Goal: Information Seeking & Learning: Check status

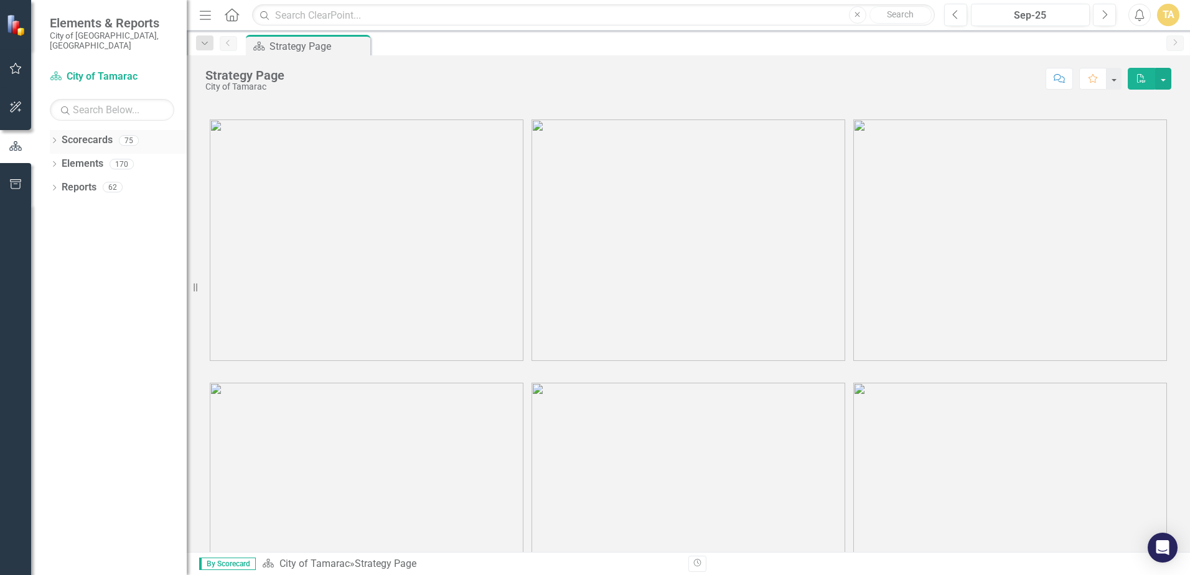
click at [55, 138] on icon at bounding box center [54, 141] width 3 height 6
click at [62, 154] on div "Dropdown City of Tamarac" at bounding box center [121, 164] width 131 height 21
click at [61, 161] on icon at bounding box center [61, 164] width 3 height 6
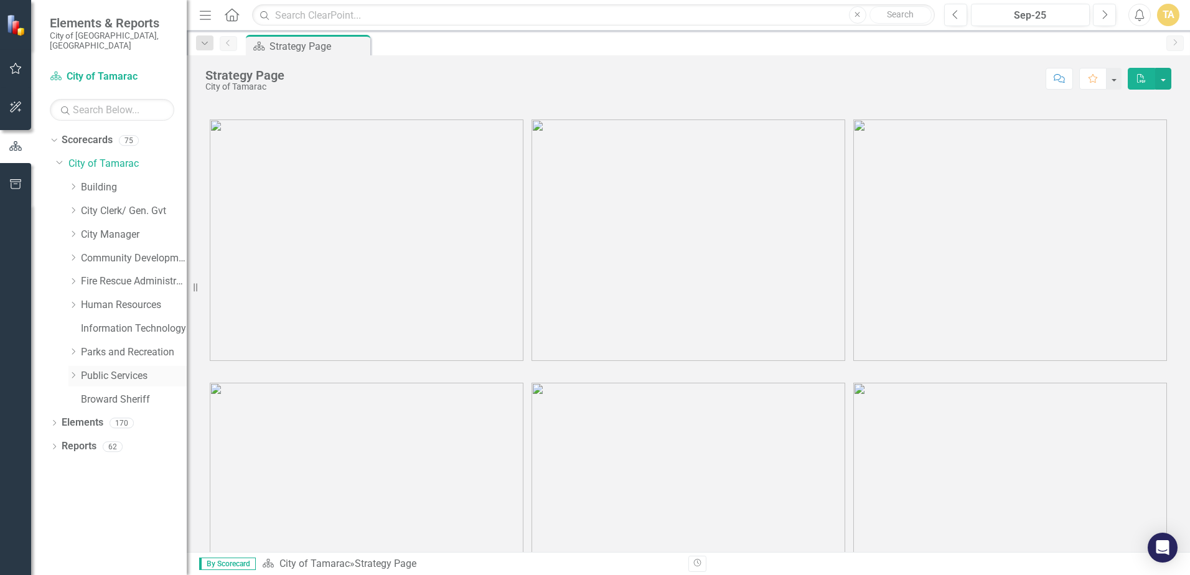
click at [73, 366] on div "Dropdown Public Services" at bounding box center [127, 376] width 118 height 21
click at [75, 372] on icon "Dropdown" at bounding box center [72, 375] width 9 height 7
click at [87, 560] on icon "Dropdown" at bounding box center [85, 563] width 9 height 7
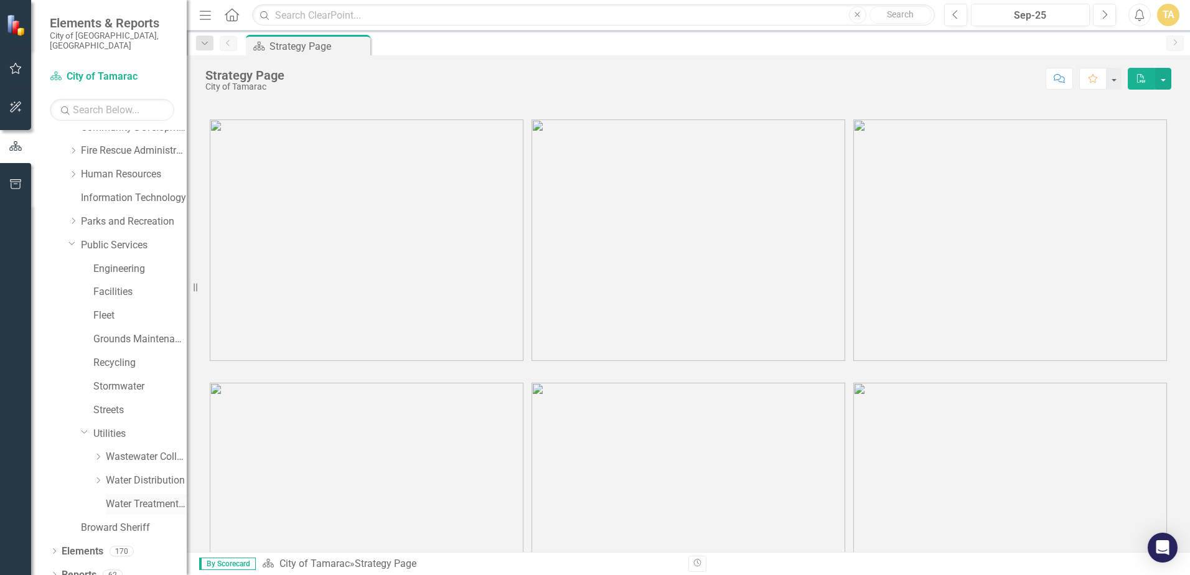
scroll to position [134, 0]
click at [98, 474] on icon at bounding box center [98, 477] width 3 height 6
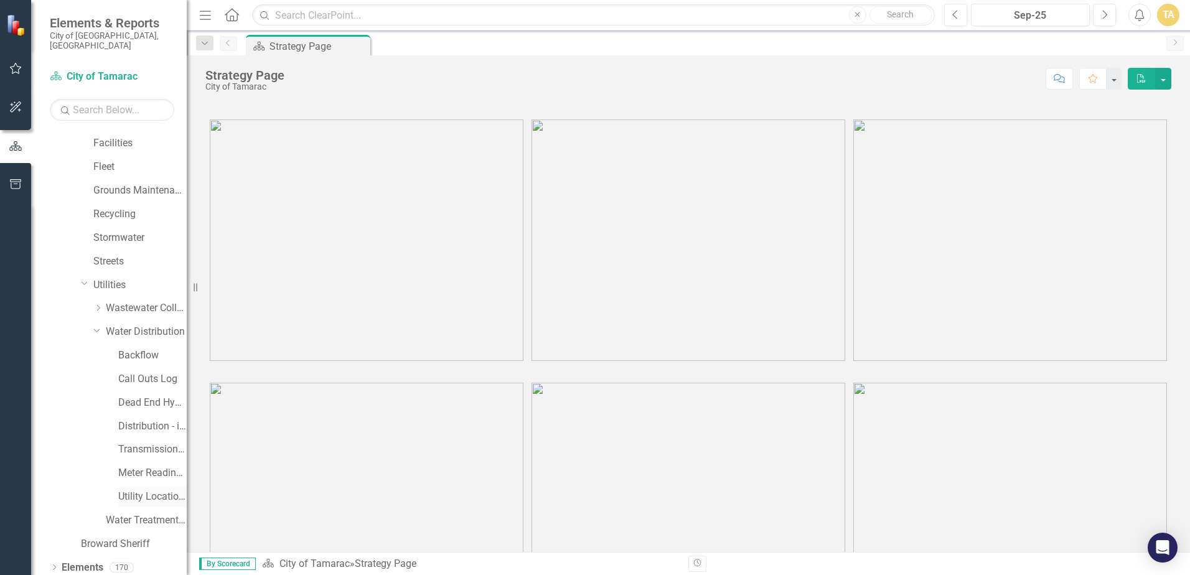
scroll to position [299, 0]
click at [123, 400] on link "Distribution - inactive scorecard (combined with transmission in [DATE])" at bounding box center [152, 407] width 68 height 14
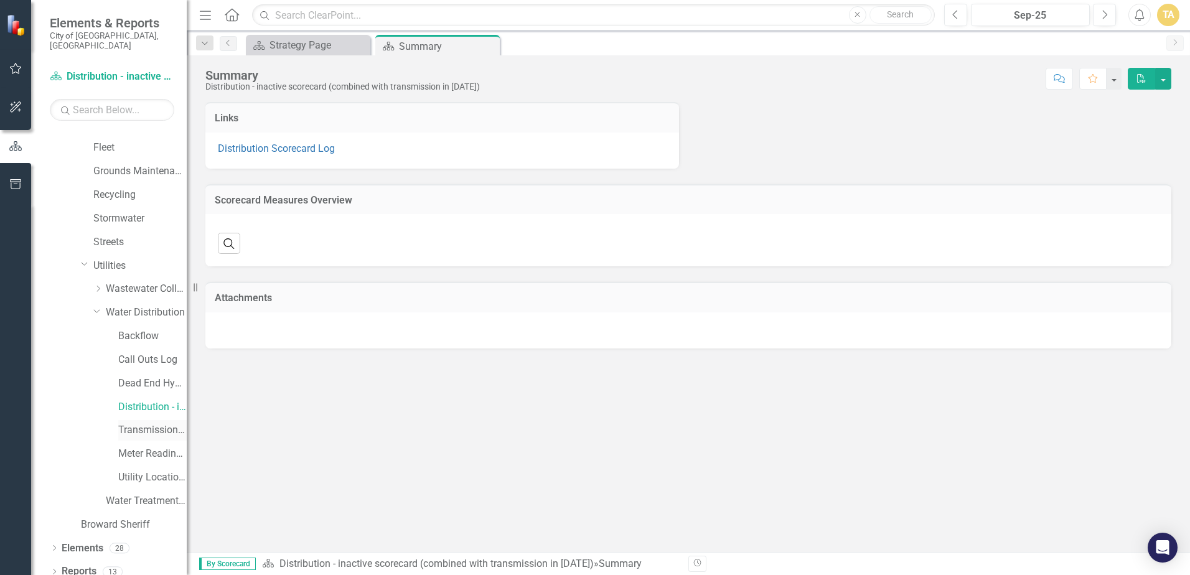
click at [132, 423] on link "Transmission and Distribution" at bounding box center [152, 430] width 68 height 14
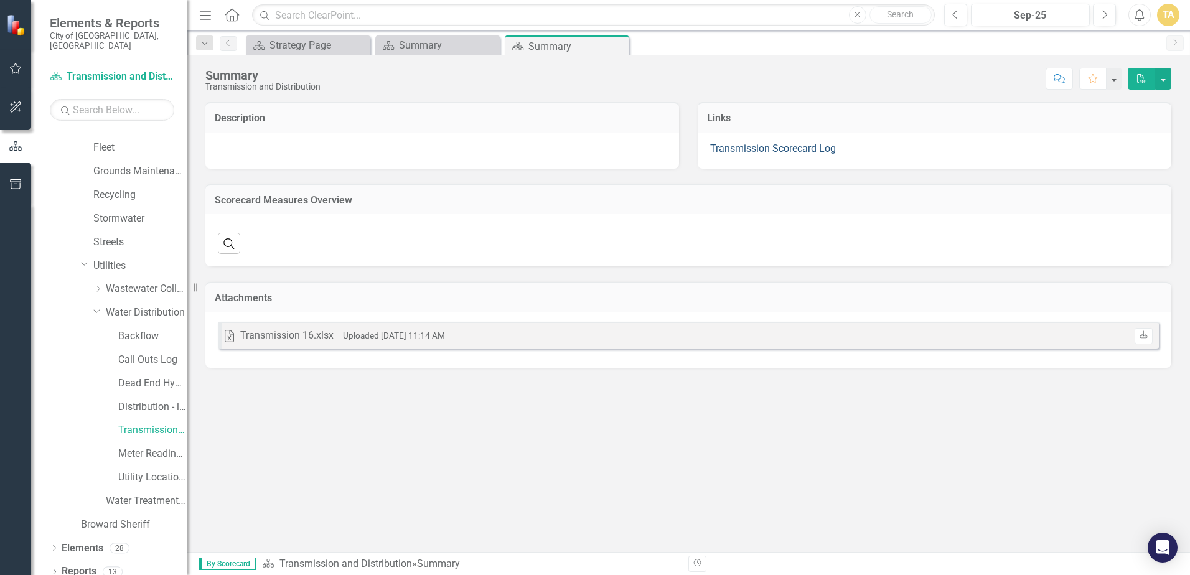
click at [756, 149] on link "Transmission Scorecard Log" at bounding box center [773, 149] width 126 height 12
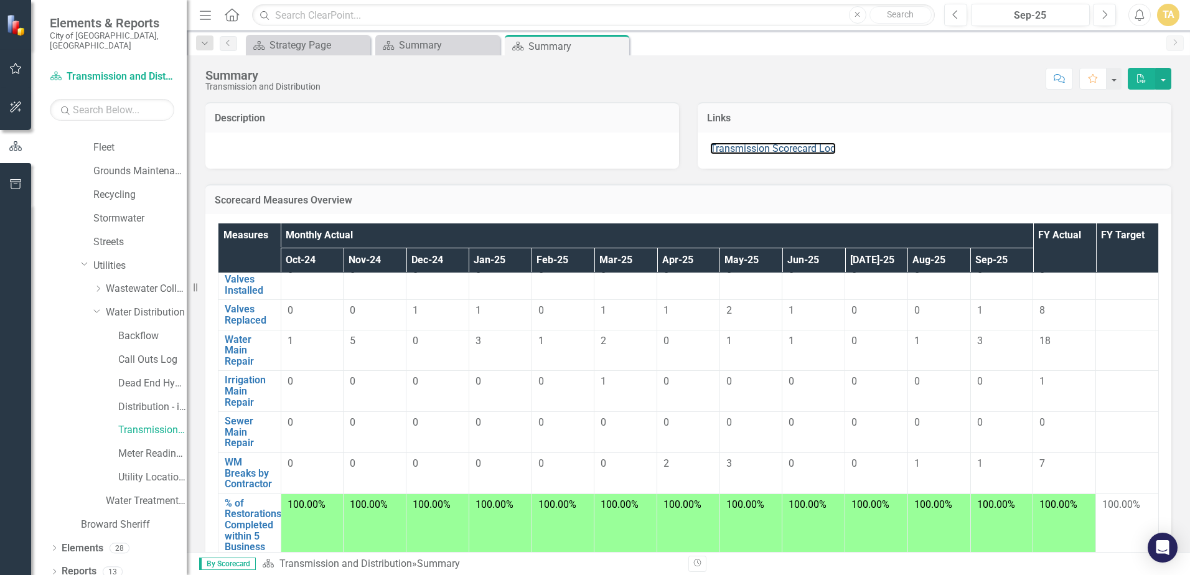
scroll to position [685, 0]
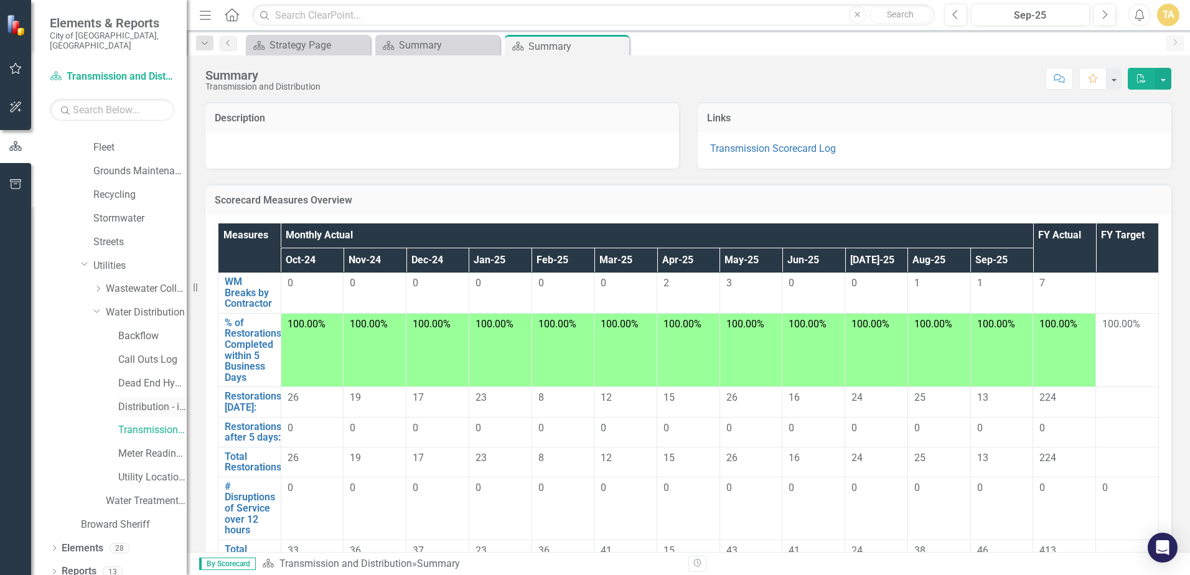
click at [146, 400] on link "Distribution - inactive scorecard (combined with transmission in [DATE])" at bounding box center [152, 407] width 68 height 14
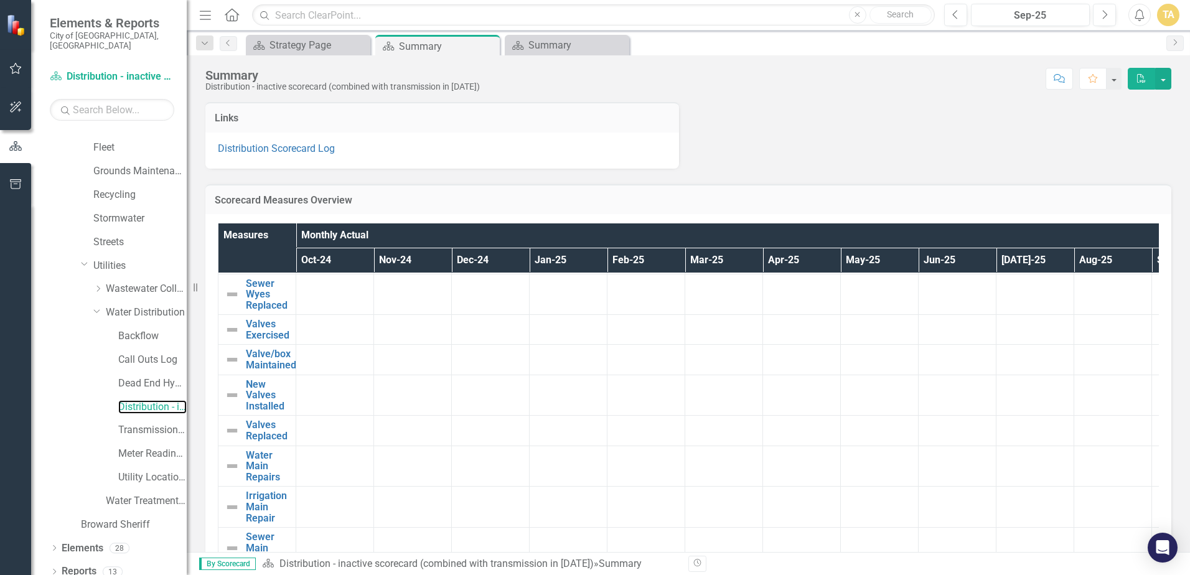
scroll to position [685, 0]
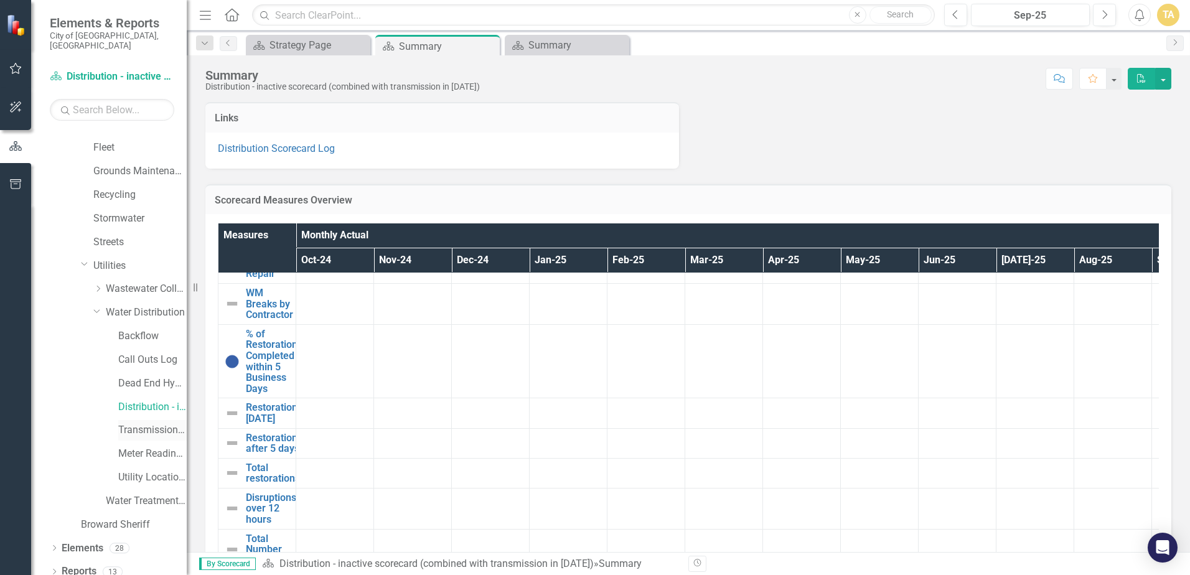
click at [145, 423] on link "Transmission and Distribution" at bounding box center [152, 430] width 68 height 14
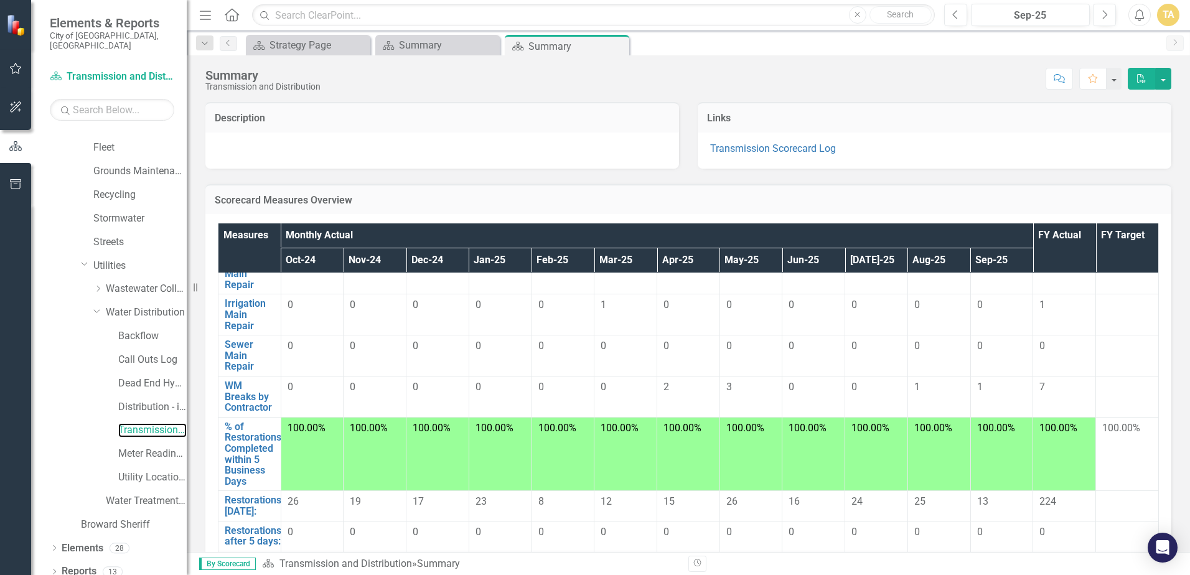
scroll to position [623, 0]
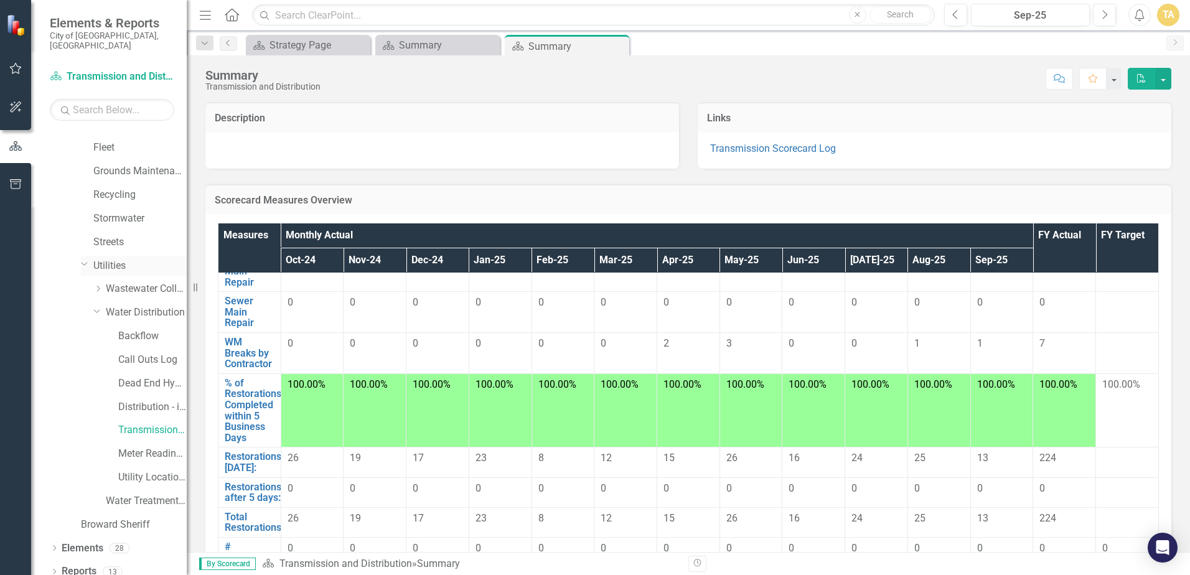
click at [121, 259] on link "Utilities" at bounding box center [139, 266] width 93 height 14
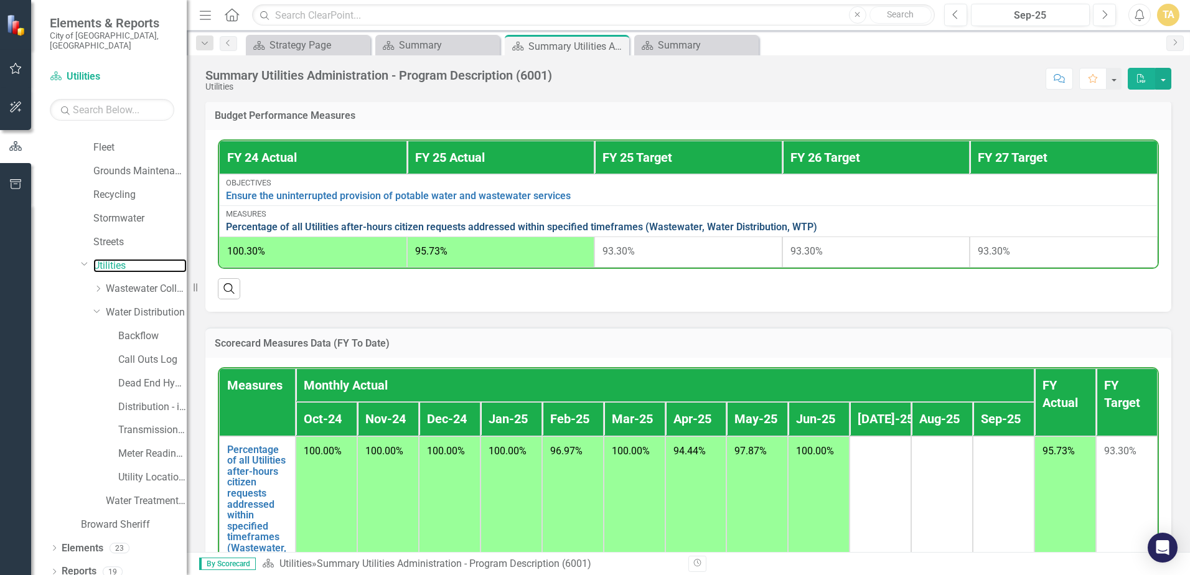
scroll to position [498, 0]
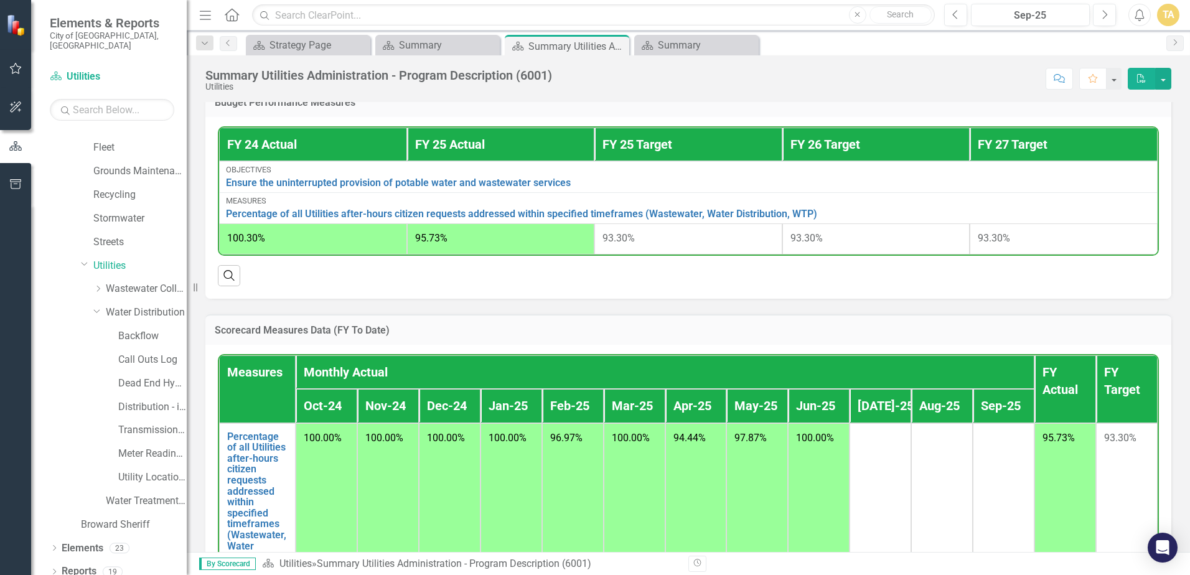
click at [983, 420] on th "Sep-25" at bounding box center [1004, 406] width 62 height 34
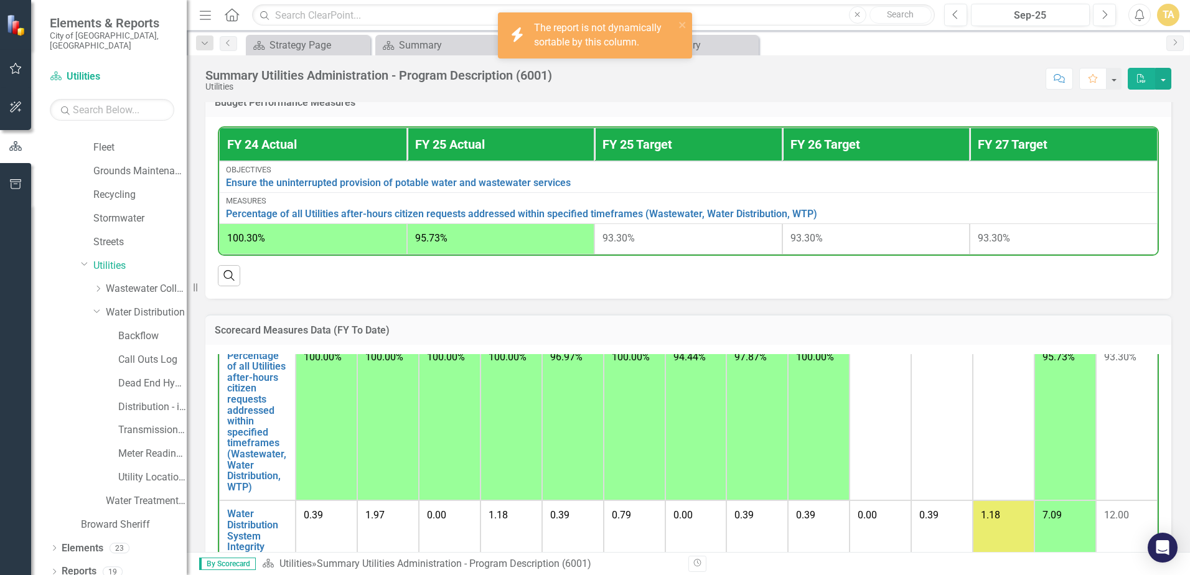
scroll to position [0, 0]
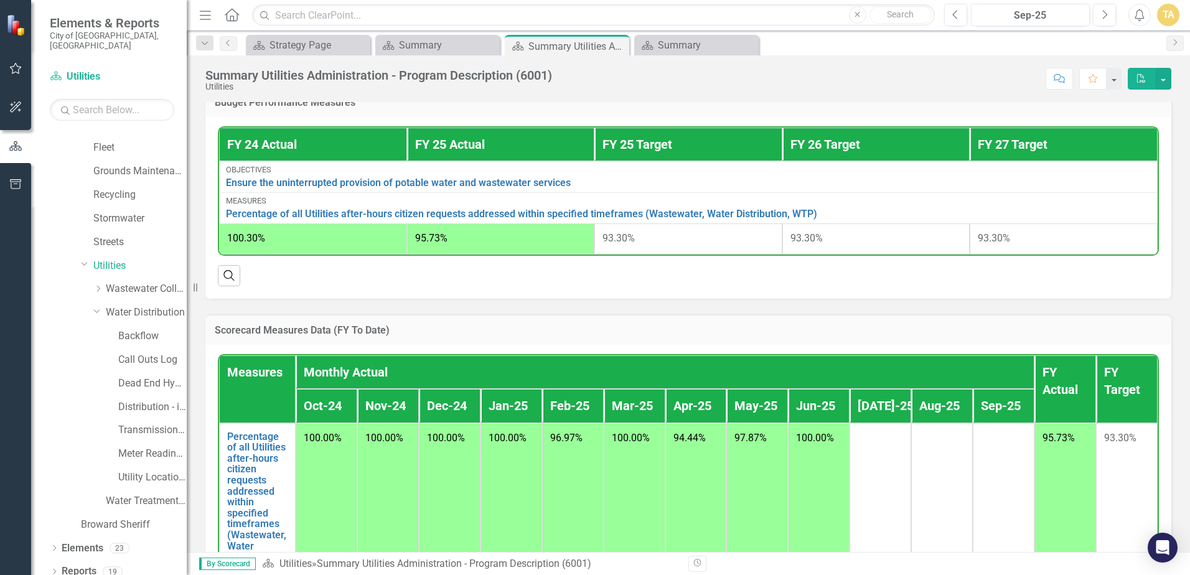
click at [871, 423] on th "[DATE]-25" at bounding box center [881, 406] width 62 height 34
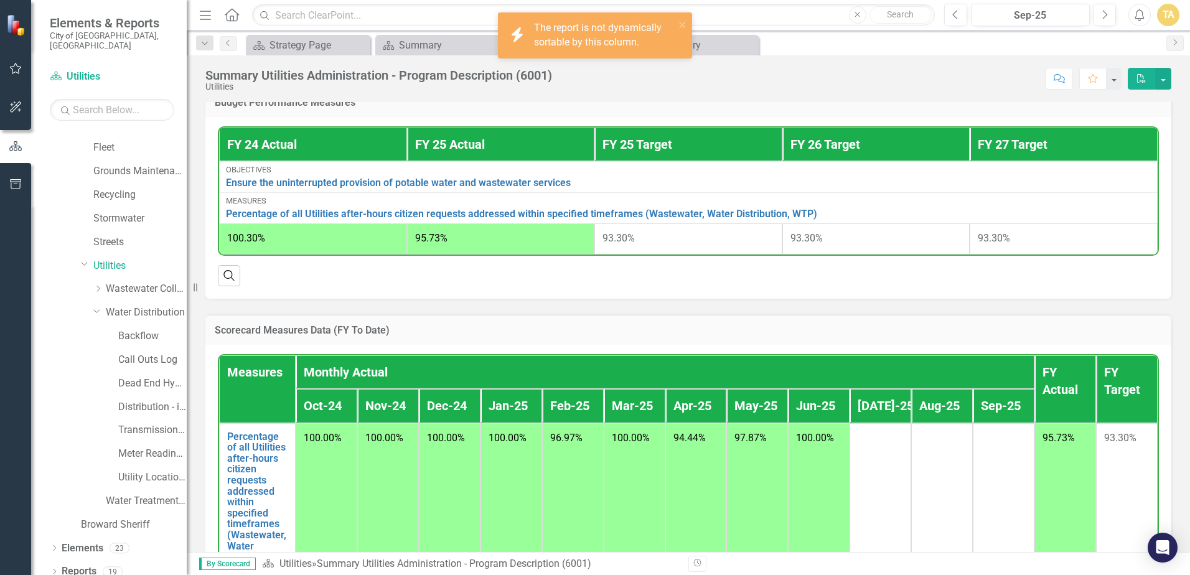
click at [871, 423] on th "[DATE]-25" at bounding box center [881, 406] width 62 height 34
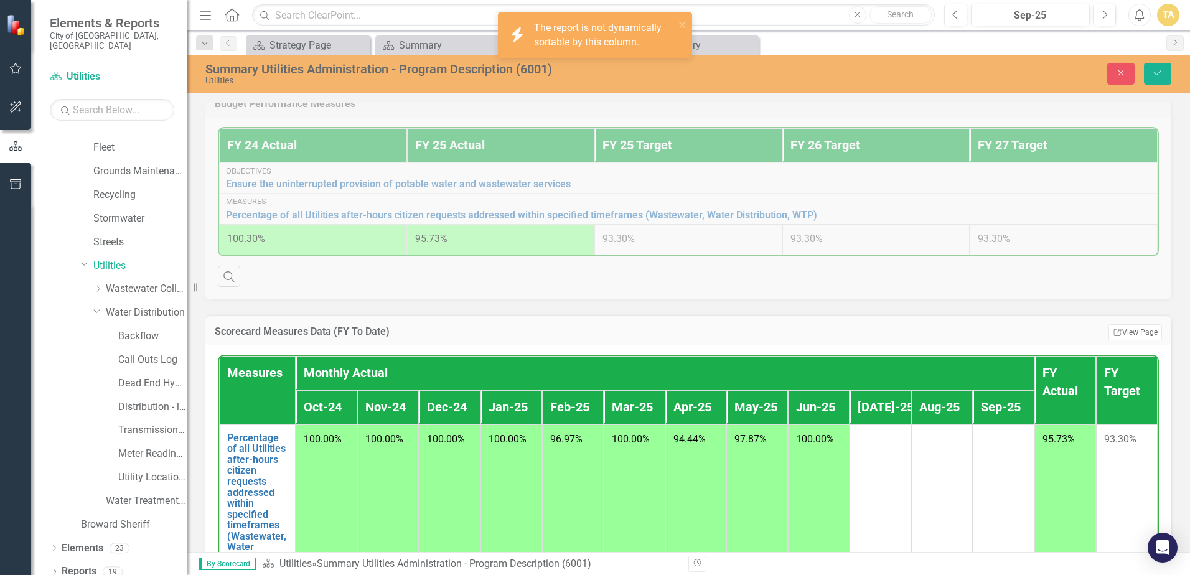
click at [871, 503] on td at bounding box center [881, 504] width 62 height 159
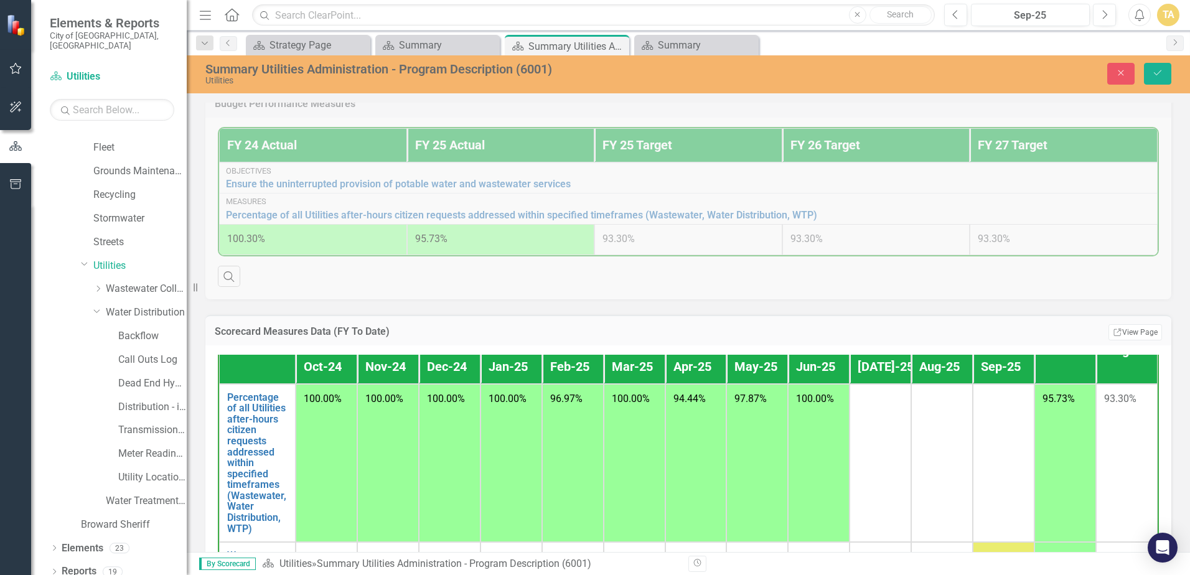
scroll to position [62, 0]
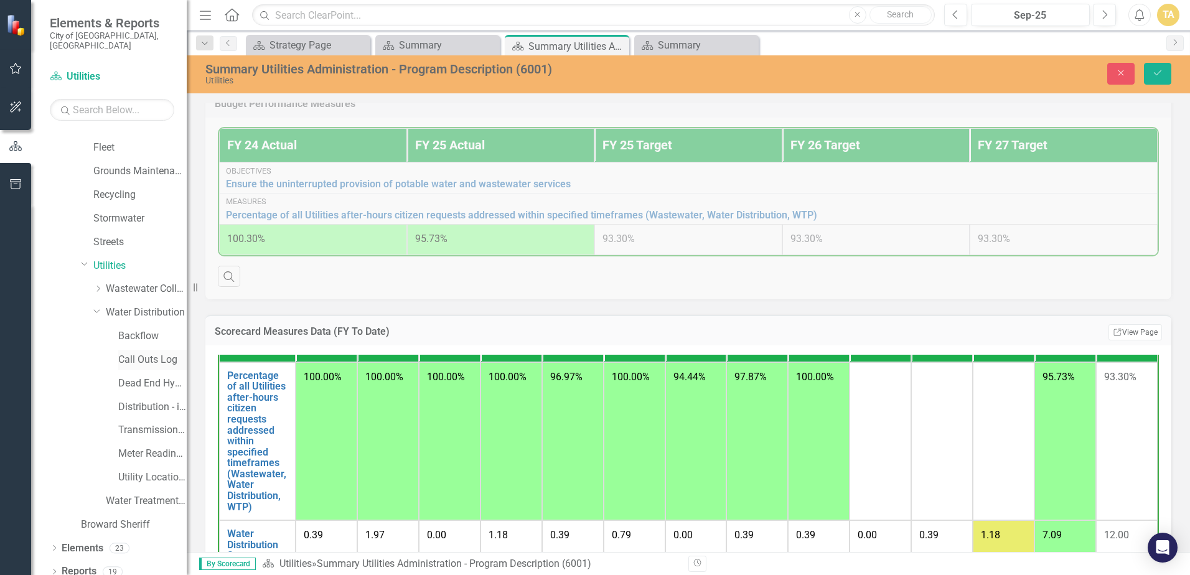
click at [153, 353] on link "Call Outs Log" at bounding box center [152, 360] width 68 height 14
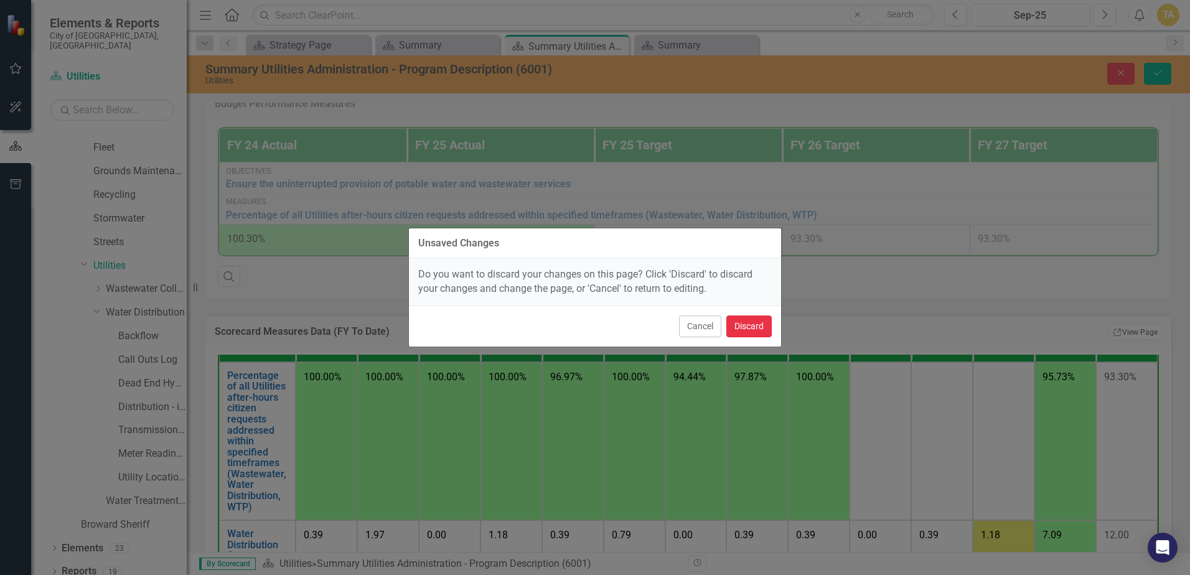
click at [754, 329] on button "Discard" at bounding box center [748, 327] width 45 height 22
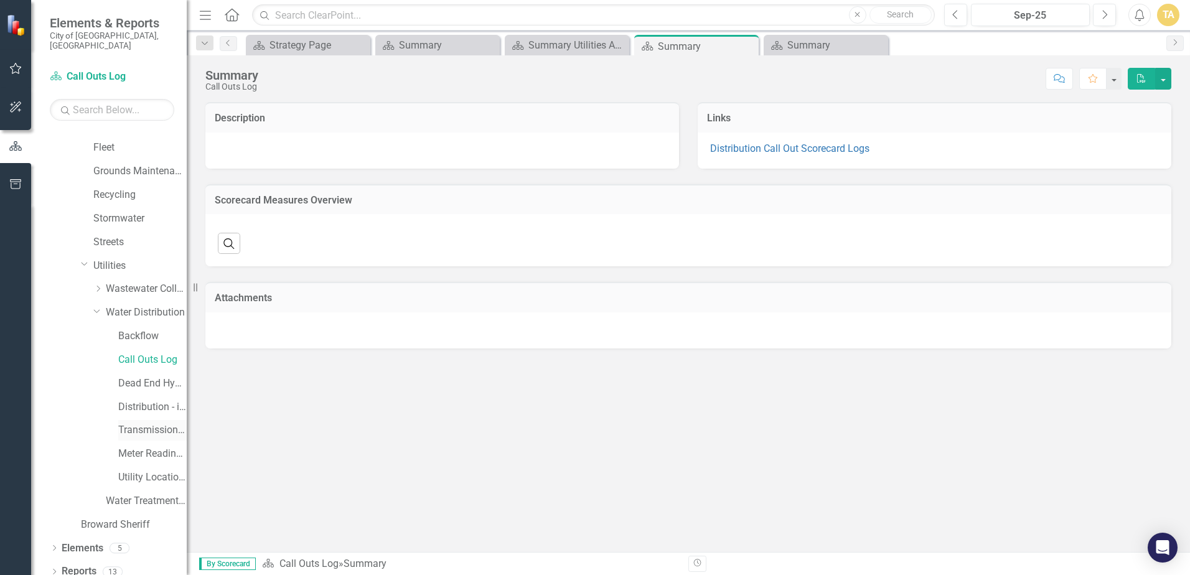
click at [153, 423] on link "Transmission and Distribution" at bounding box center [152, 430] width 68 height 14
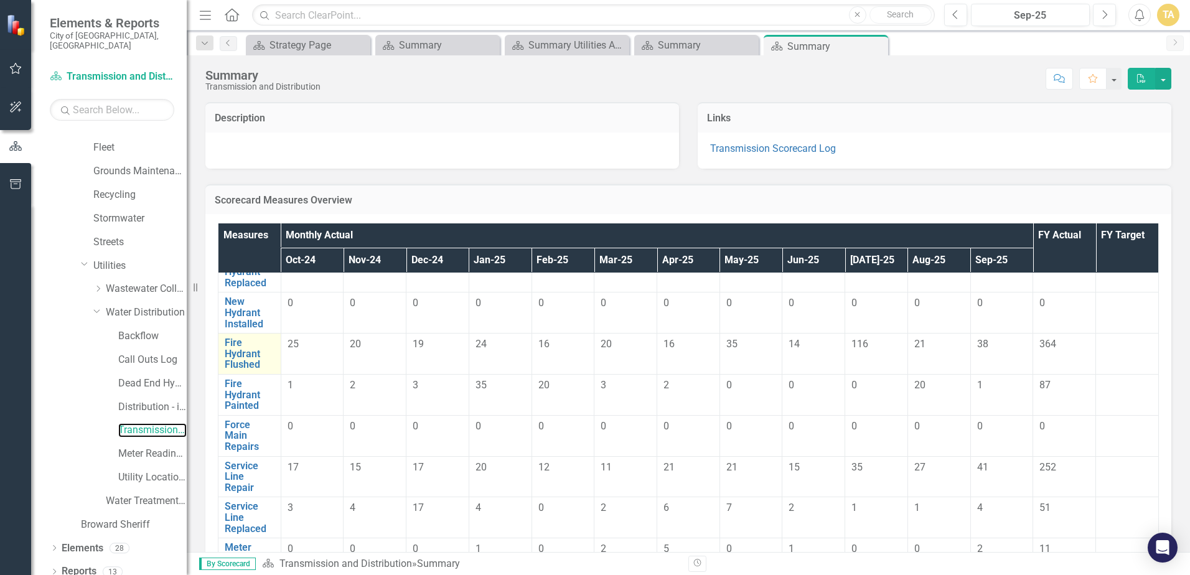
scroll to position [125, 0]
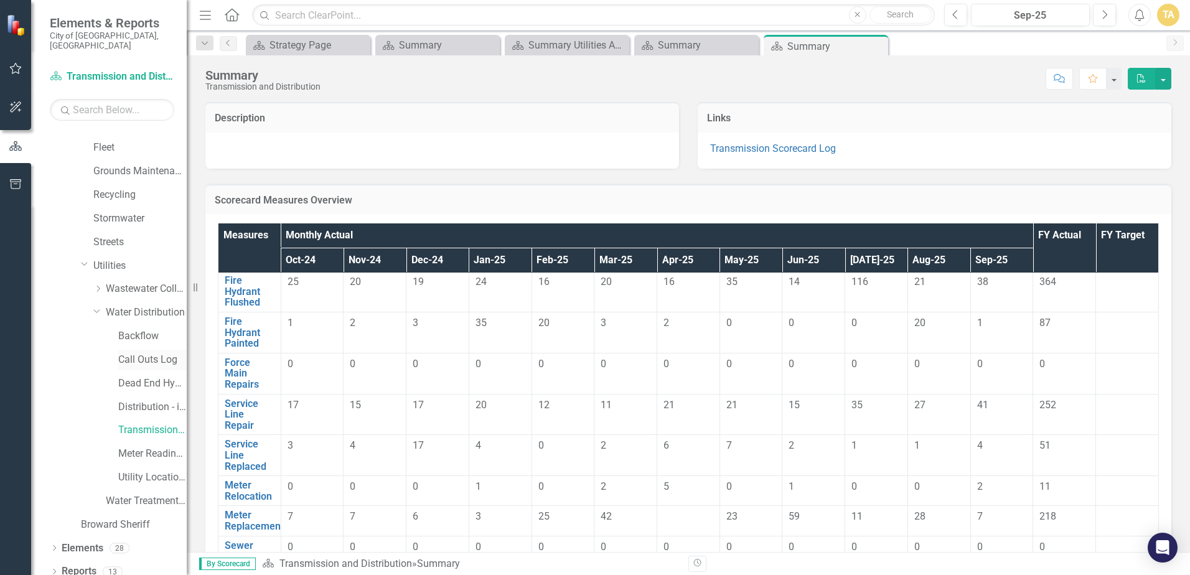
click at [128, 353] on link "Call Outs Log" at bounding box center [152, 360] width 68 height 14
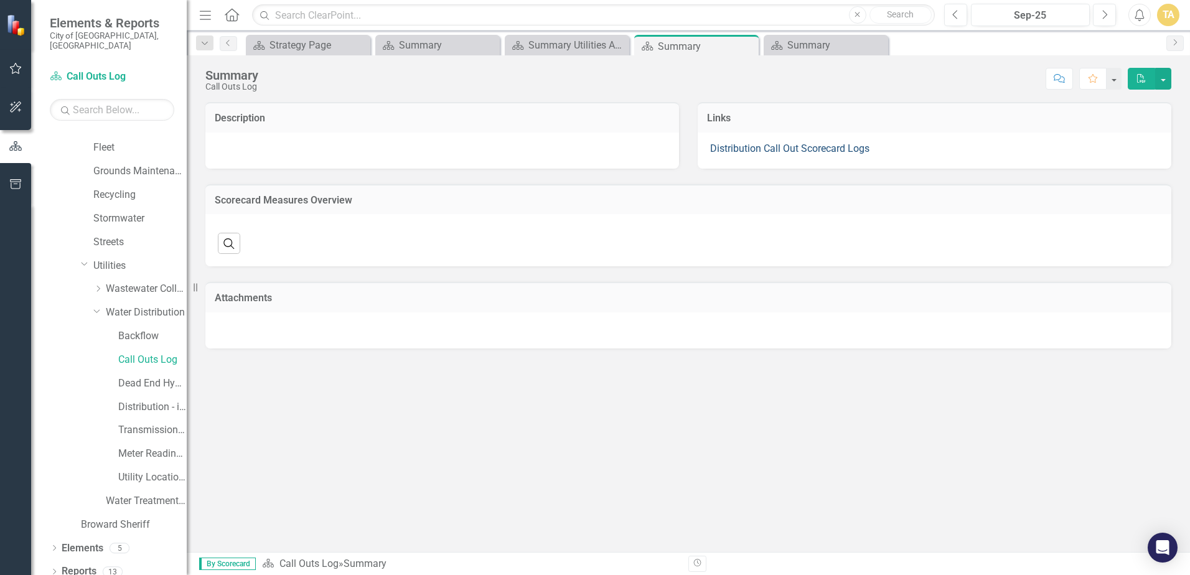
click at [748, 151] on link "Distribution Call Out Scorecard Logs" at bounding box center [789, 149] width 159 height 12
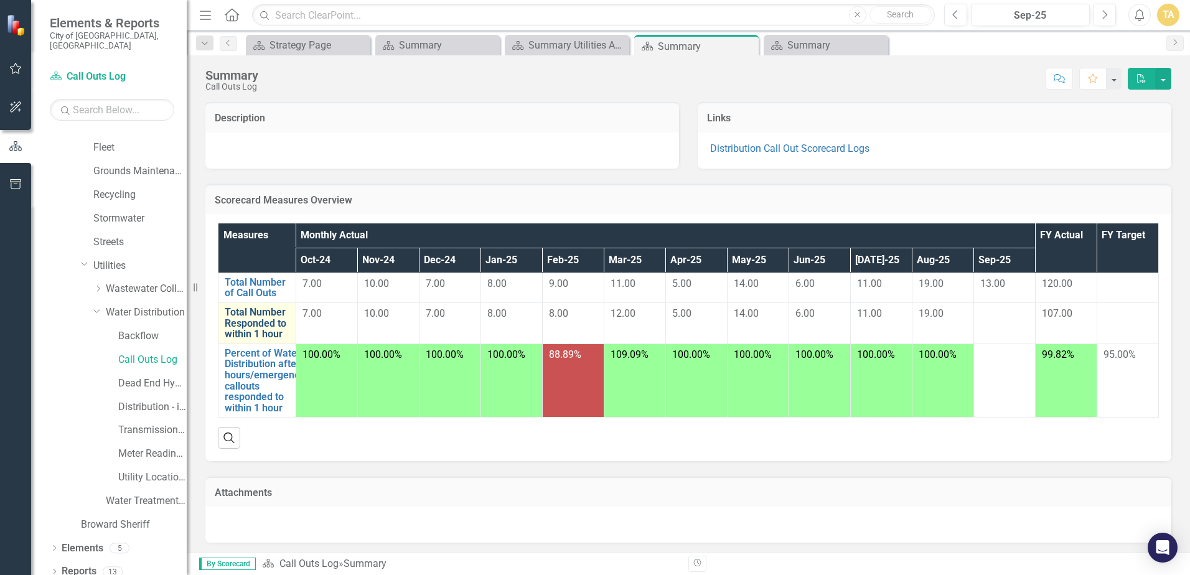
click at [253, 317] on link "Total Number Responded to within 1 hour" at bounding box center [257, 323] width 65 height 33
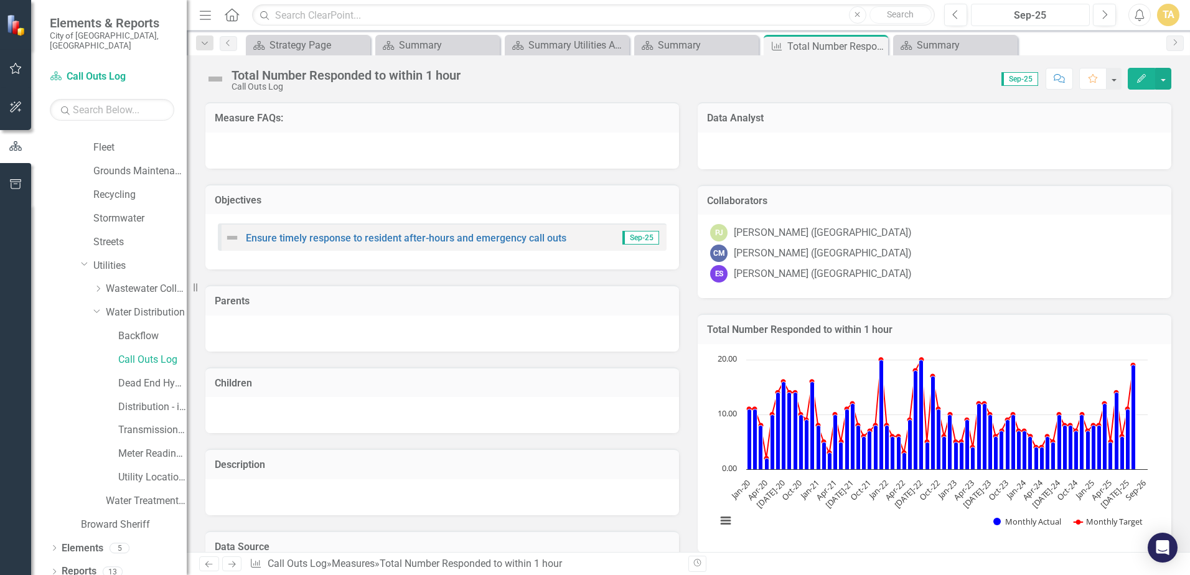
click at [1057, 17] on div "Sep-25" at bounding box center [1030, 15] width 110 height 15
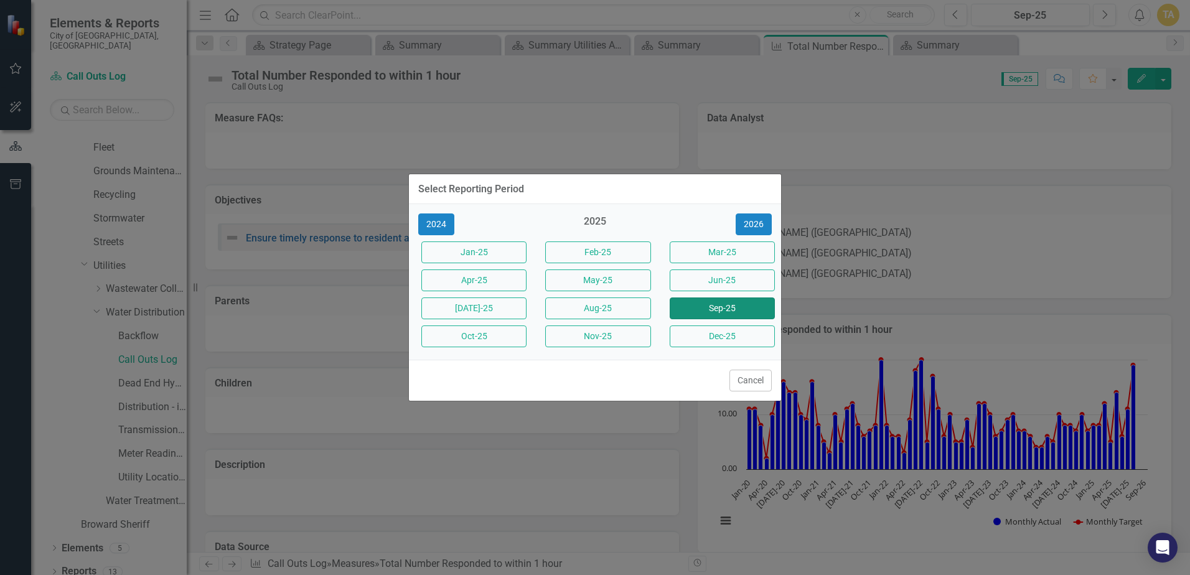
click at [723, 311] on button "Sep-25" at bounding box center [722, 309] width 105 height 22
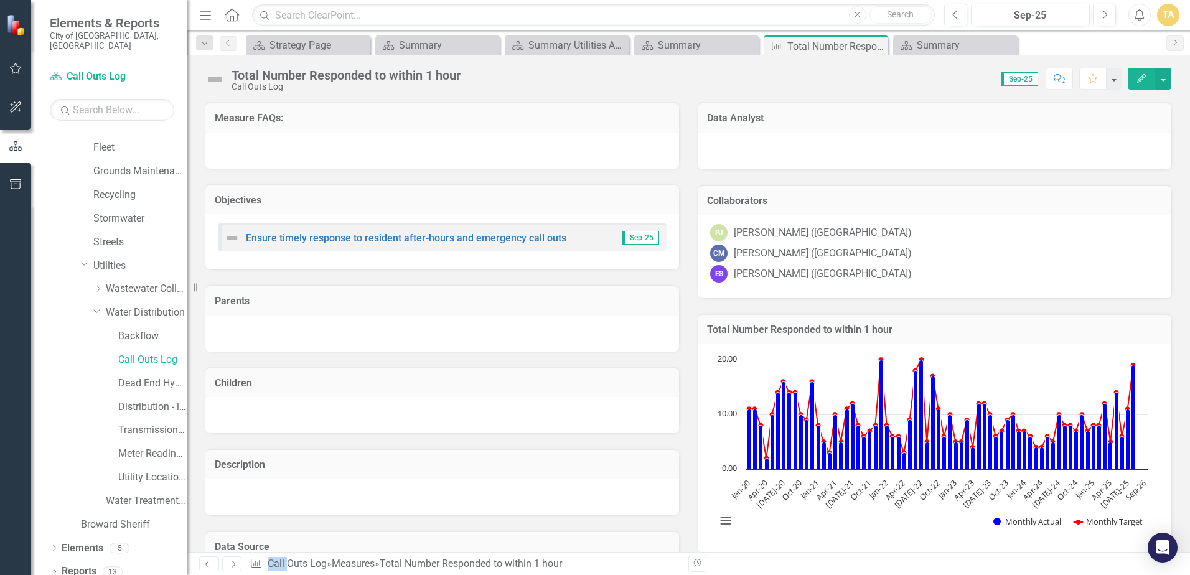
click at [723, 310] on div "Total Number Responded to within 1 hour Chart Combination chart with 2 data ser…" at bounding box center [934, 425] width 492 height 255
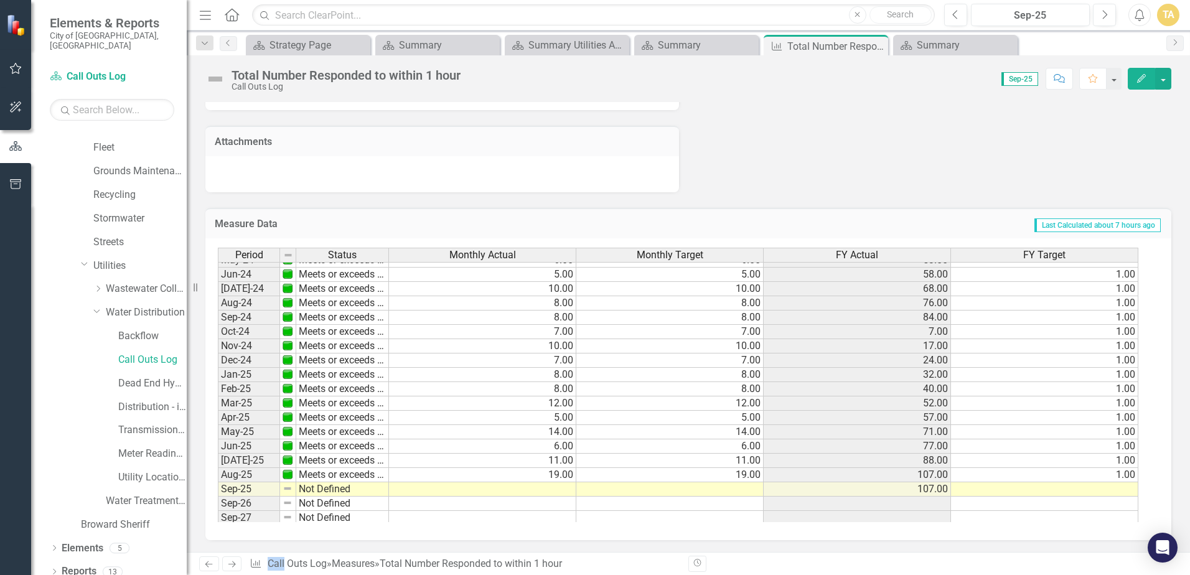
scroll to position [458, 0]
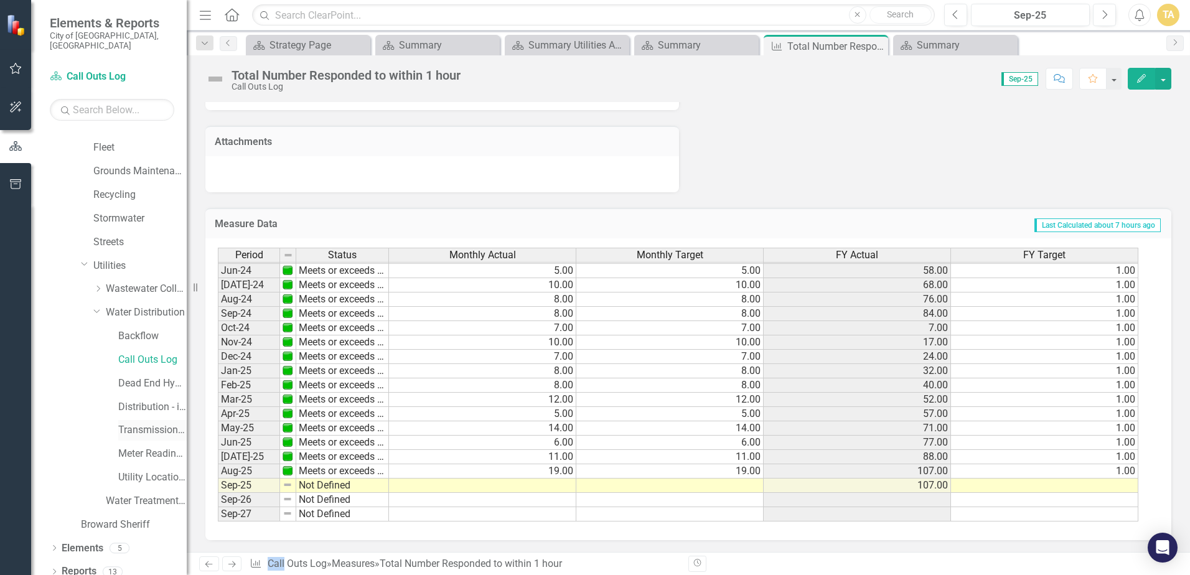
click at [156, 423] on link "Transmission and Distribution" at bounding box center [152, 430] width 68 height 14
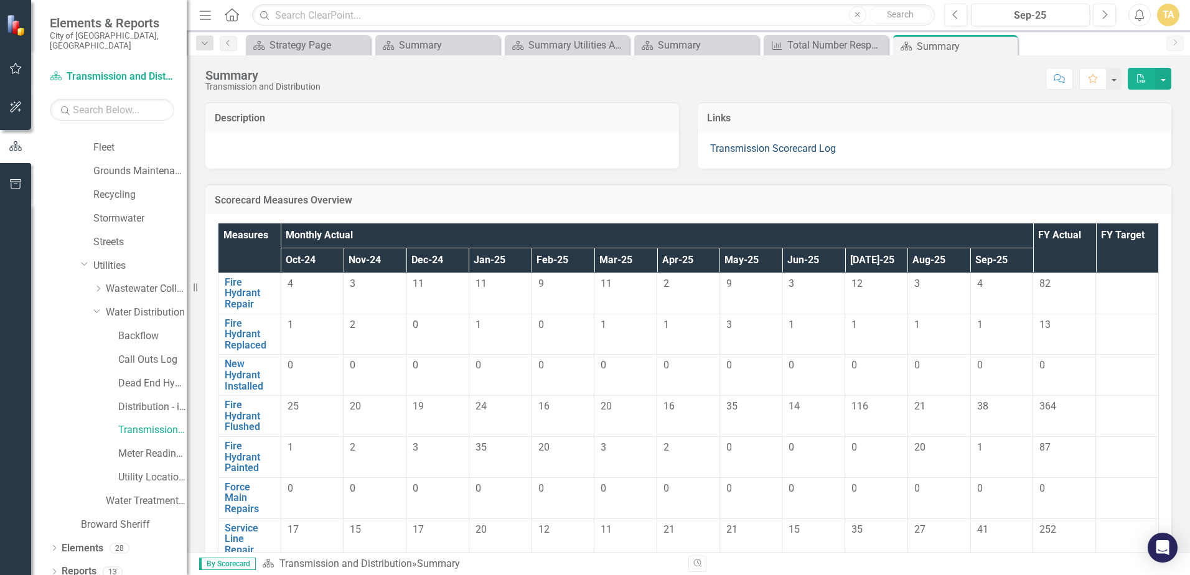
click at [730, 154] on link "Transmission Scorecard Log" at bounding box center [773, 149] width 126 height 12
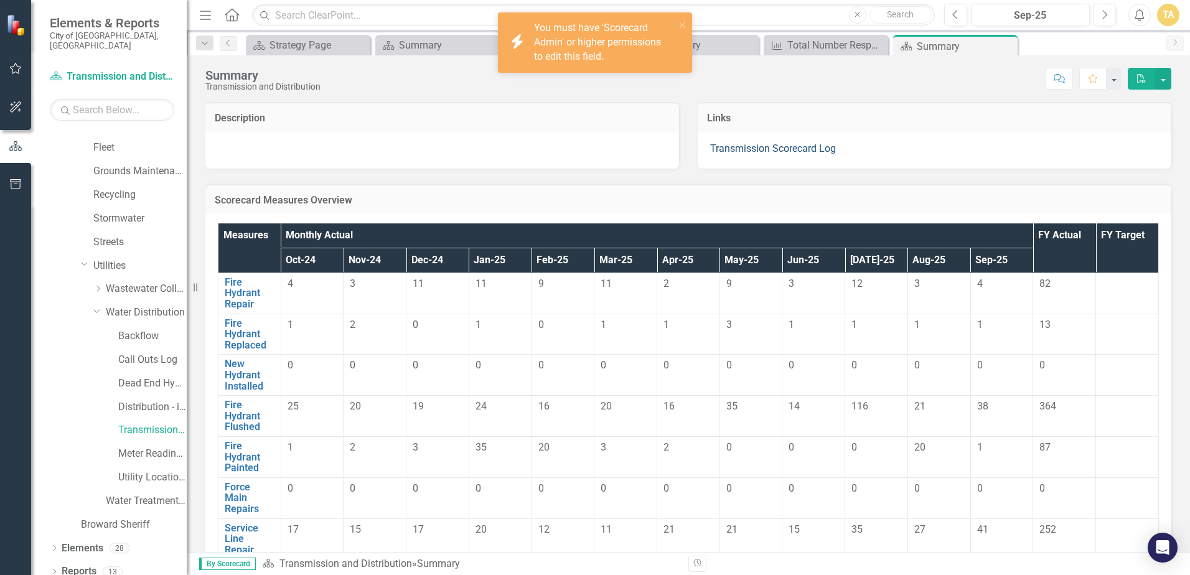
click at [761, 149] on link "Transmission Scorecard Log" at bounding box center [773, 149] width 126 height 12
click at [759, 148] on link "Transmission Scorecard Log" at bounding box center [773, 149] width 126 height 12
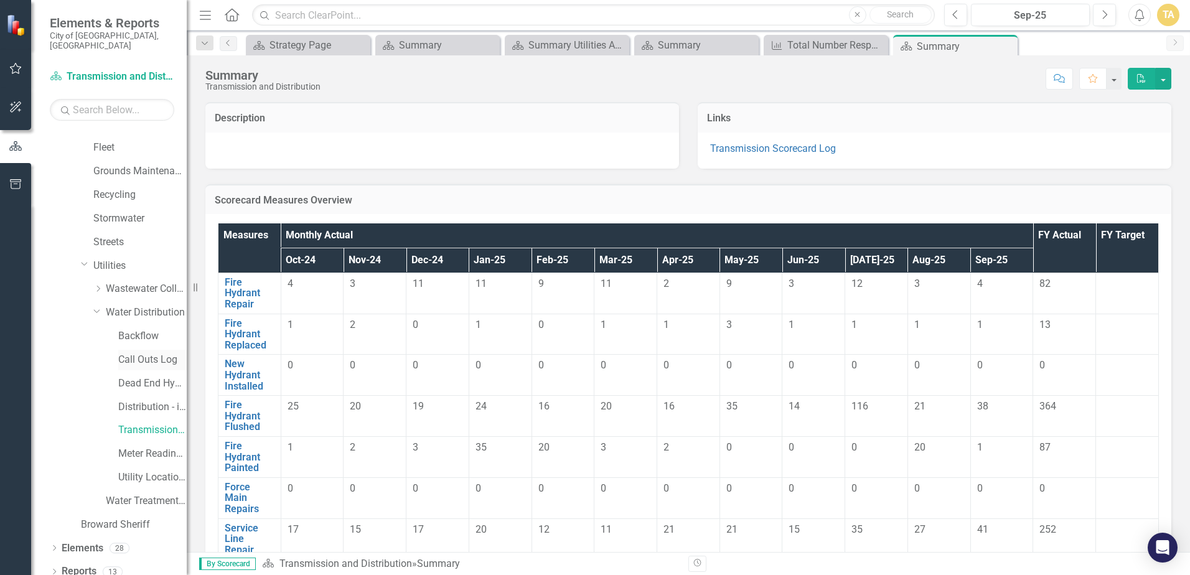
click at [151, 353] on link "Call Outs Log" at bounding box center [152, 360] width 68 height 14
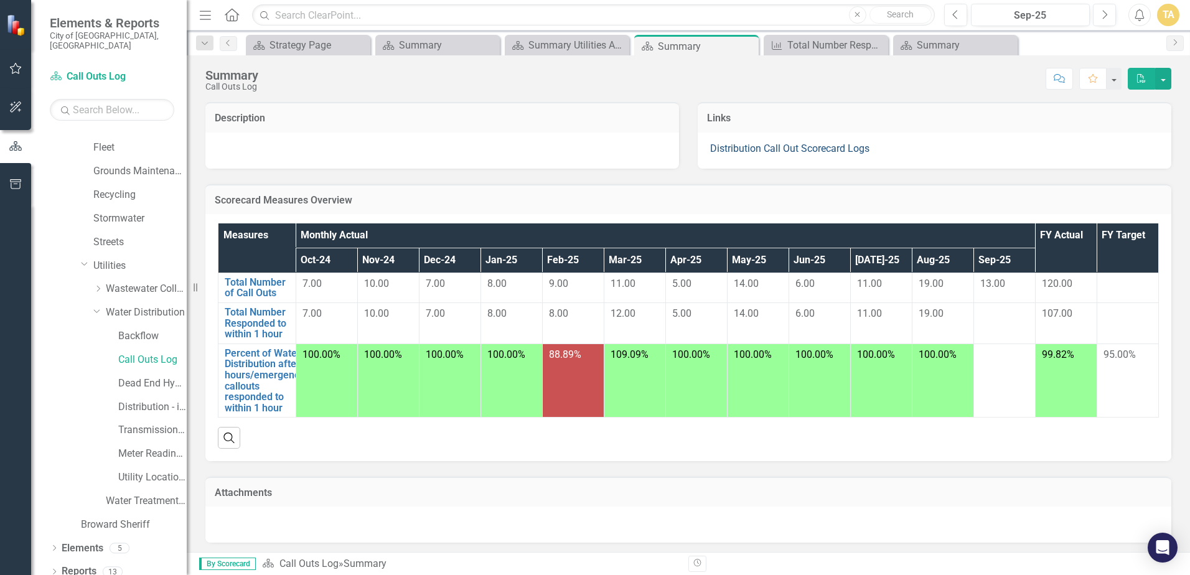
click at [802, 149] on link "Distribution Call Out Scorecard Logs" at bounding box center [789, 149] width 159 height 12
